Goal: Transaction & Acquisition: Purchase product/service

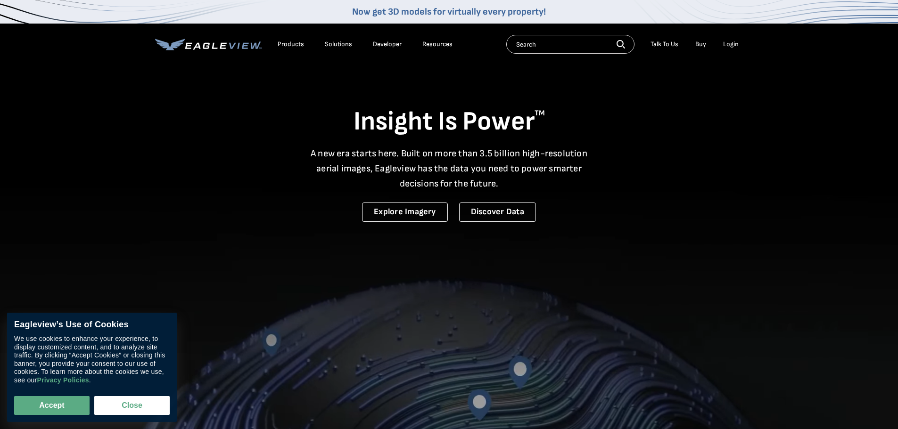
click at [726, 44] on div "Login" at bounding box center [731, 44] width 16 height 8
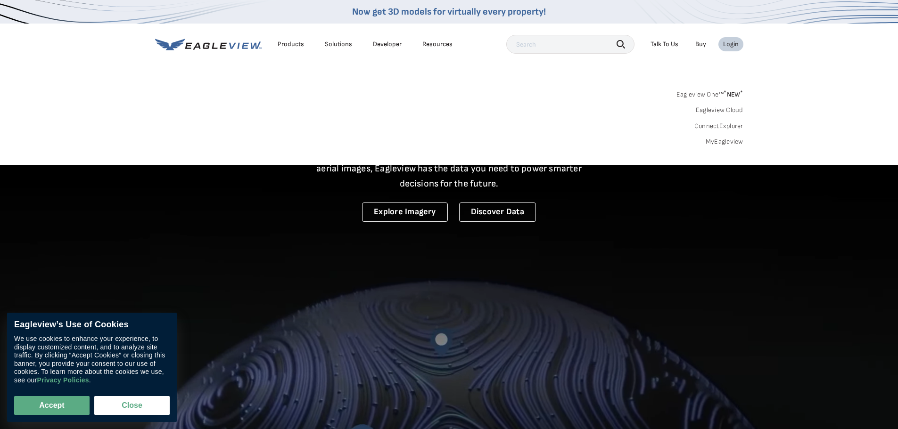
click at [720, 144] on link "MyEagleview" at bounding box center [725, 142] width 38 height 8
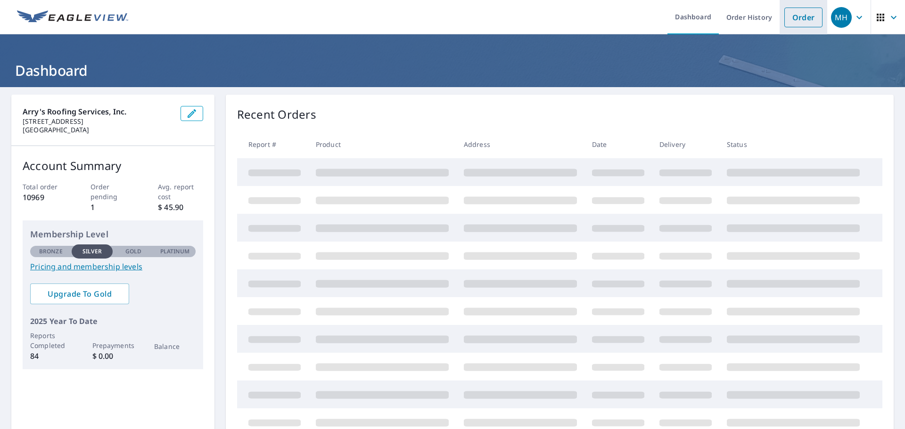
click at [797, 15] on link "Order" at bounding box center [803, 18] width 38 height 20
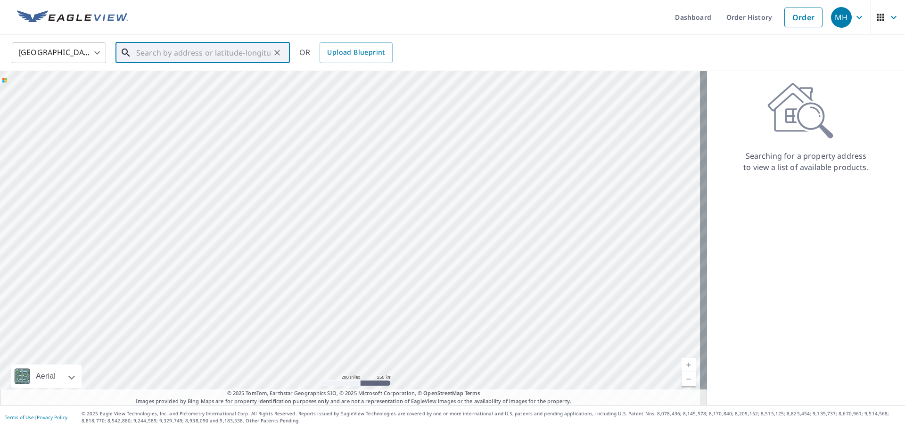
click at [207, 55] on input "text" at bounding box center [203, 53] width 134 height 26
paste input "906 East Paris Street"
click at [202, 88] on p "Tampa, FL 33604" at bounding box center [208, 90] width 148 height 9
type input "906 E Paris St Tampa, FL 33604"
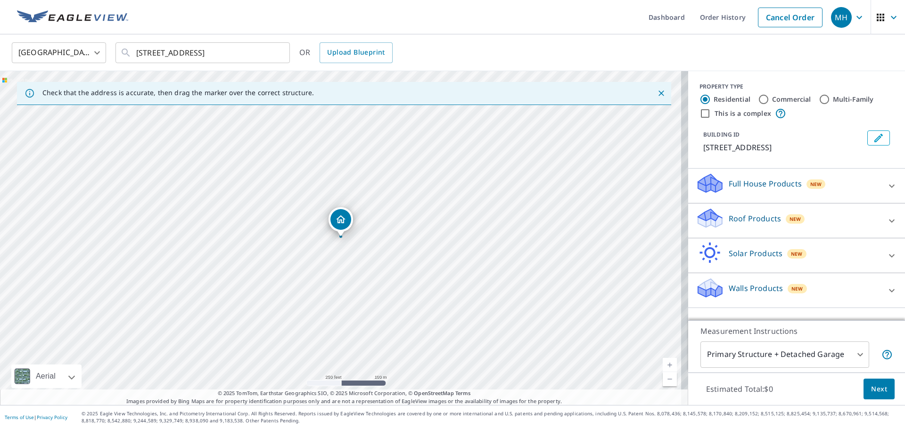
click at [763, 227] on div "Roof Products New" at bounding box center [788, 220] width 185 height 27
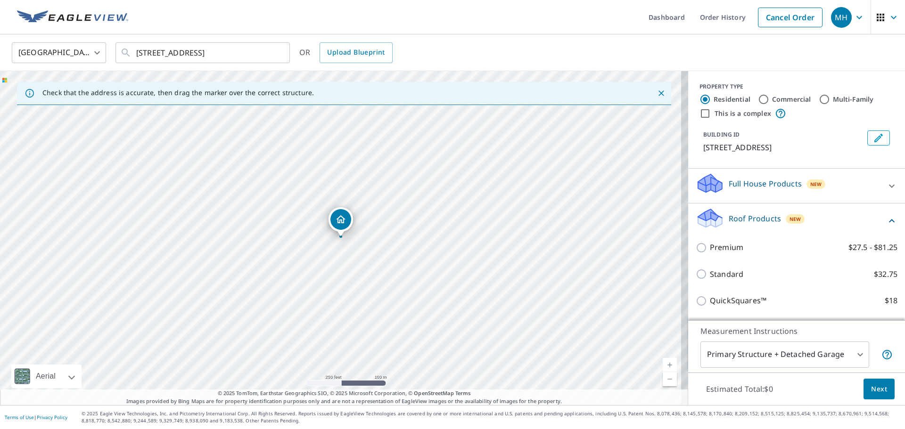
click at [743, 256] on div "Premium $27.5 - $81.25" at bounding box center [797, 247] width 202 height 27
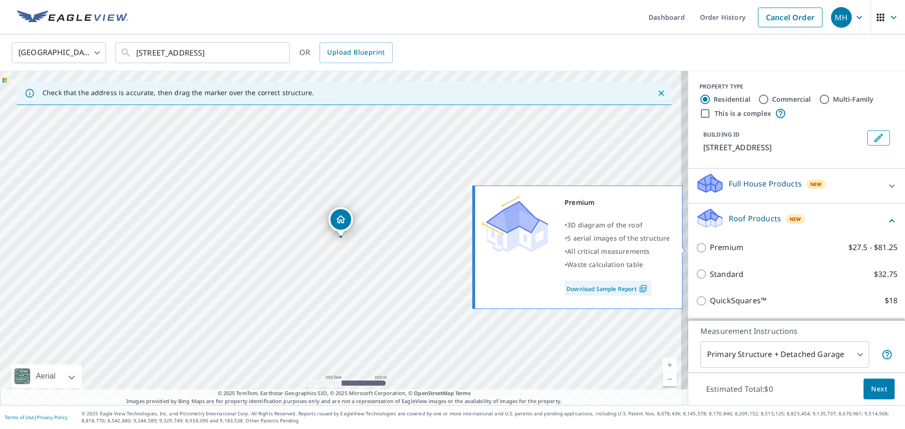
click at [726, 246] on p "Premium" at bounding box center [726, 248] width 33 height 12
click at [710, 246] on input "Premium $27.5 - $81.25" at bounding box center [703, 247] width 14 height 11
checkbox input "true"
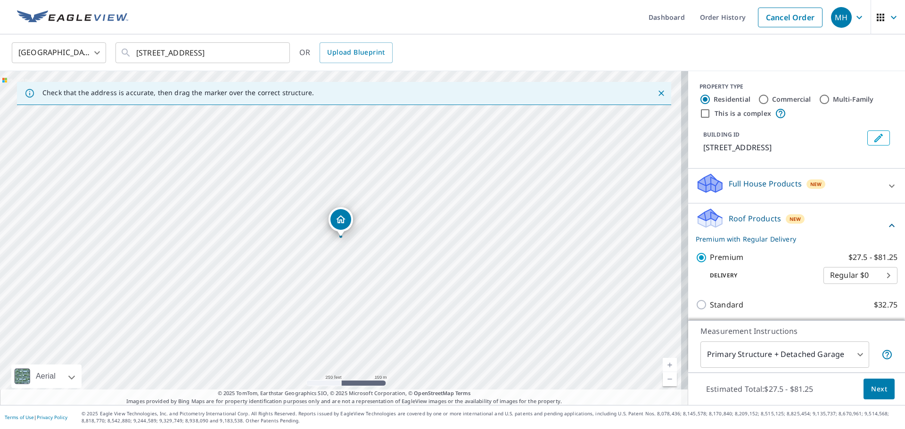
click at [881, 393] on button "Next" at bounding box center [878, 389] width 31 height 21
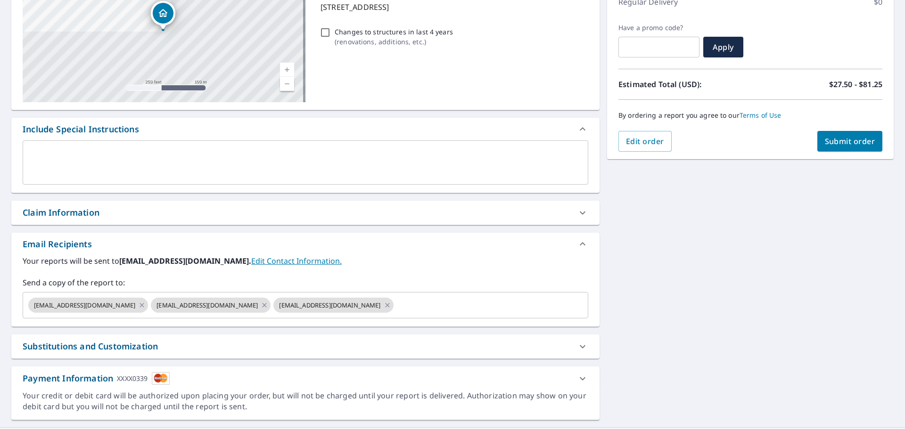
scroll to position [164, 0]
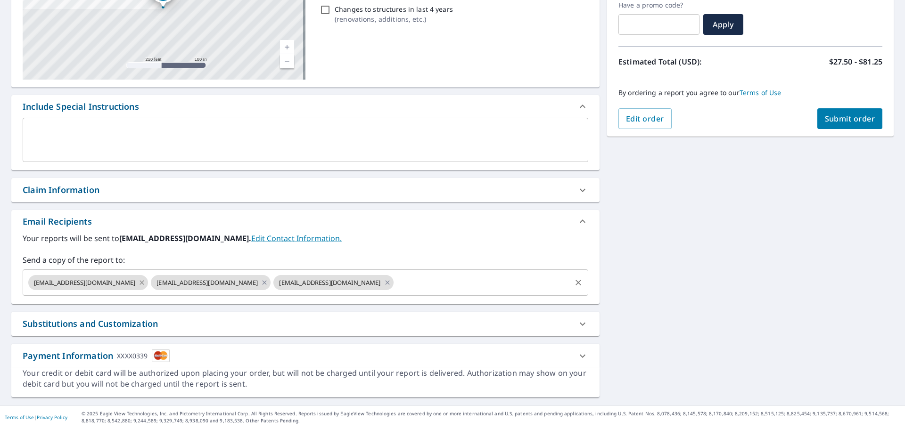
click at [138, 282] on icon at bounding box center [142, 283] width 8 height 10
click at [138, 283] on icon at bounding box center [142, 283] width 8 height 10
click at [138, 281] on icon at bounding box center [142, 283] width 8 height 10
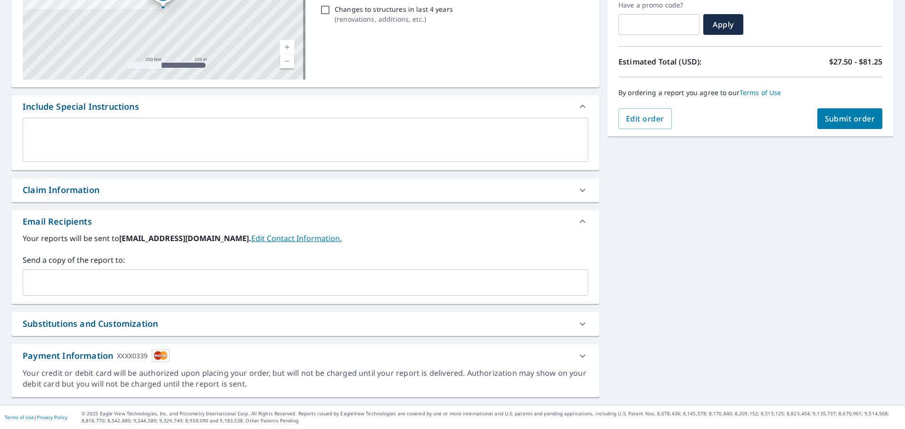
click at [114, 279] on input "text" at bounding box center [298, 283] width 543 height 18
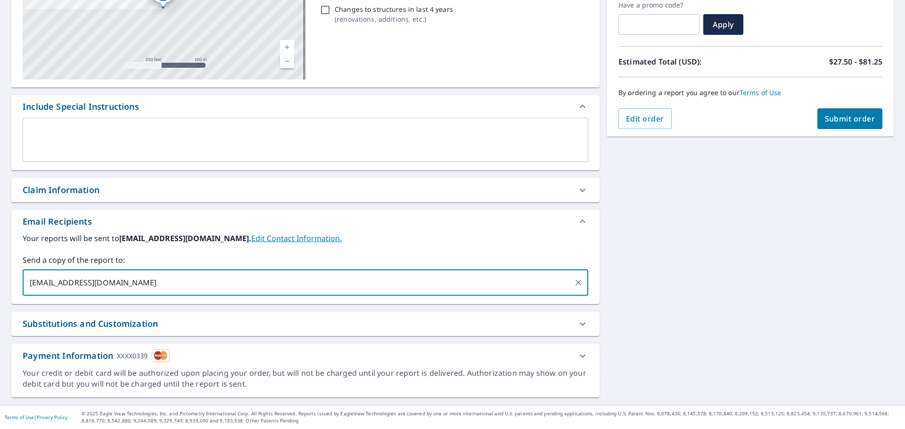
type input "rrogers@arrysroofing.com"
click at [840, 115] on span "Submit order" at bounding box center [850, 119] width 50 height 10
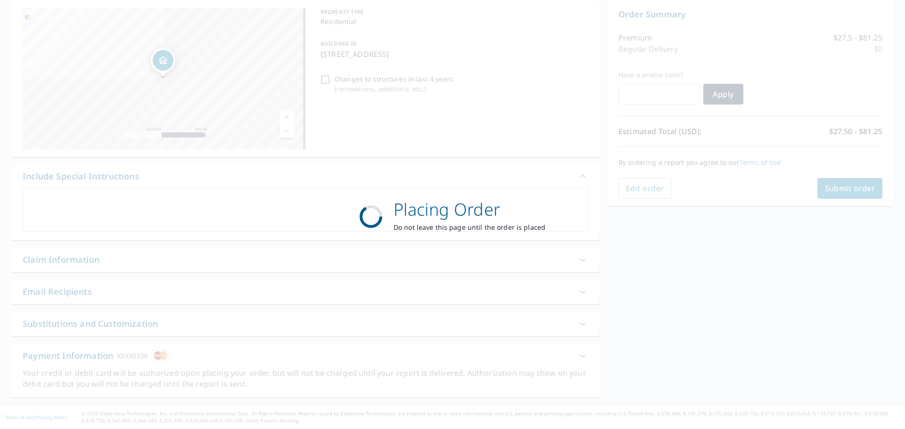
scroll to position [94, 0]
